Goal: Navigation & Orientation: Find specific page/section

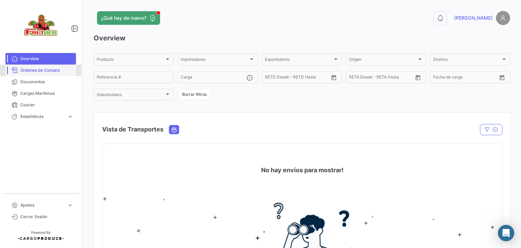
click at [61, 74] on link "Órdenes de Compra" at bounding box center [40, 71] width 71 height 12
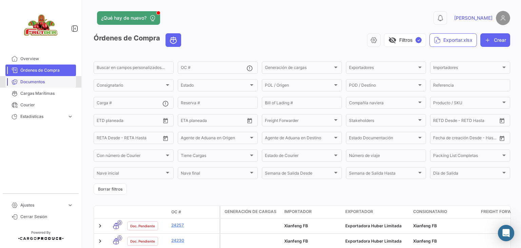
click at [38, 84] on span "Documentos" at bounding box center [46, 82] width 53 height 6
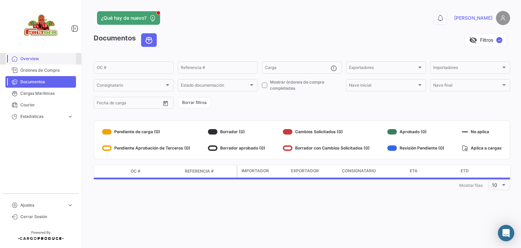
click at [33, 60] on span "Overview" at bounding box center [46, 59] width 53 height 6
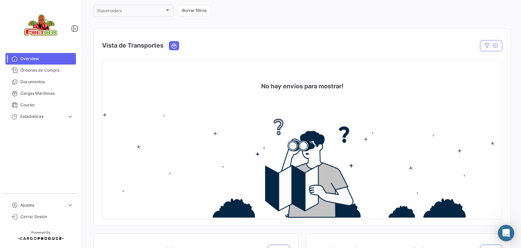
scroll to position [87, 0]
